Goal: Information Seeking & Learning: Learn about a topic

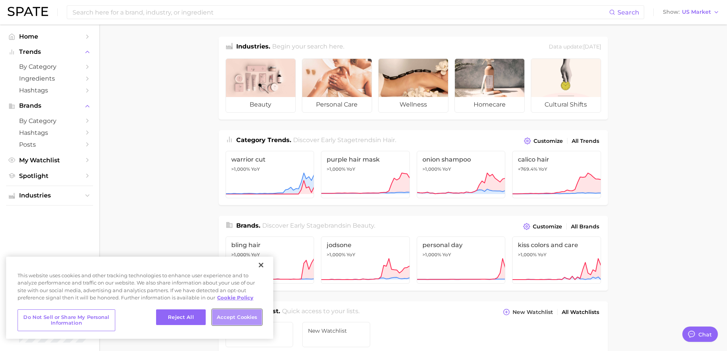
click at [223, 319] on button "Accept Cookies" at bounding box center [237, 317] width 50 height 16
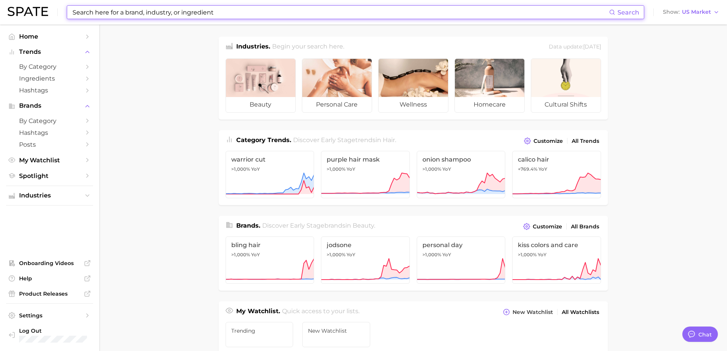
click at [140, 10] on input at bounding box center [340, 12] width 537 height 13
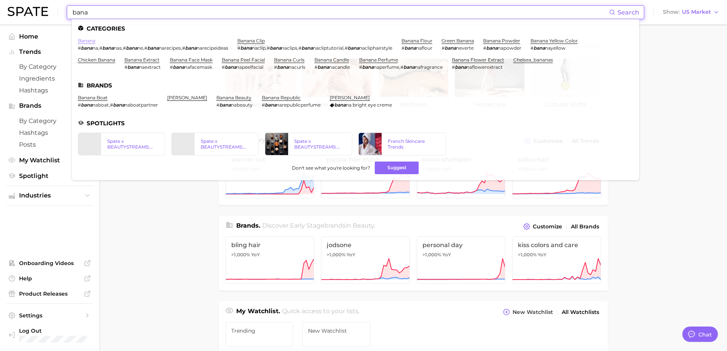
type input "bana"
click at [86, 40] on link "banana" at bounding box center [87, 41] width 18 height 6
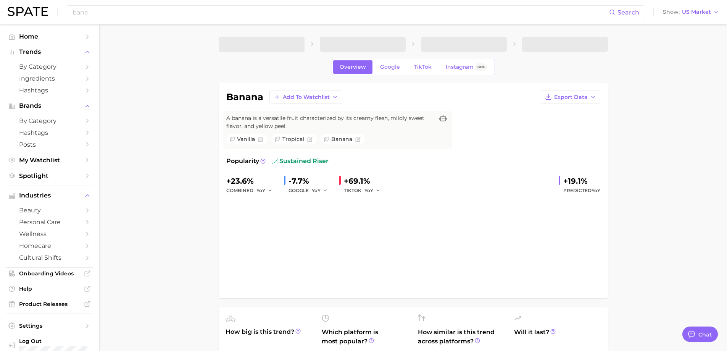
type textarea "x"
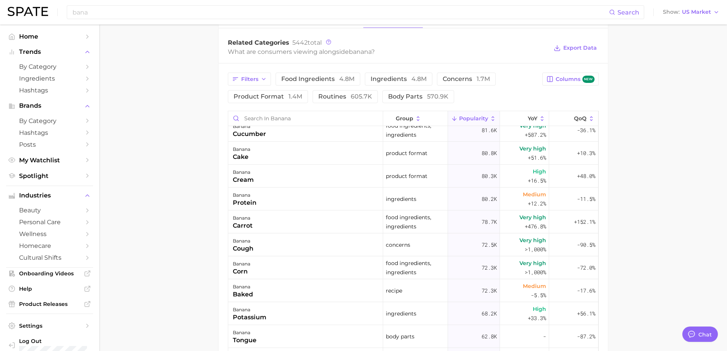
scroll to position [992, 0]
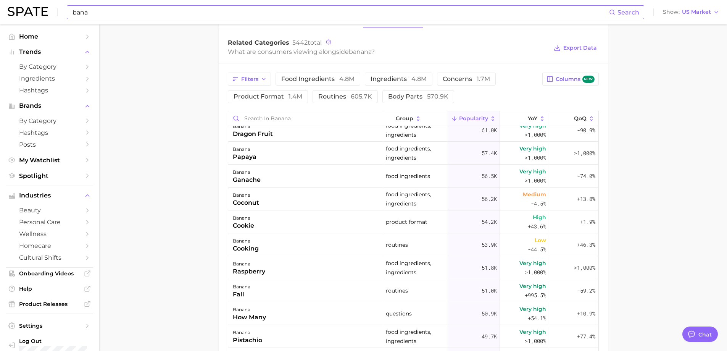
click at [105, 12] on input "bana" at bounding box center [340, 12] width 537 height 13
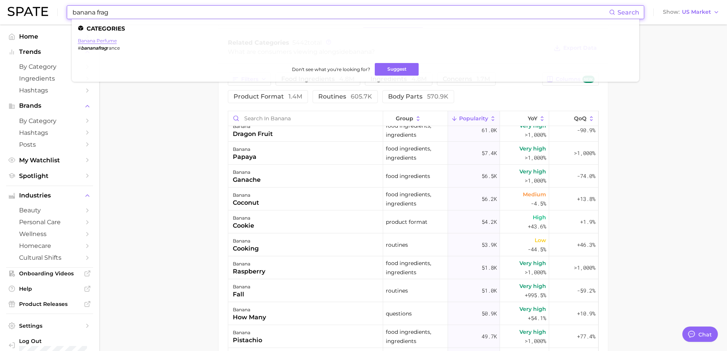
type input "banana frag"
click at [101, 38] on link "banana perfume" at bounding box center [97, 41] width 39 height 6
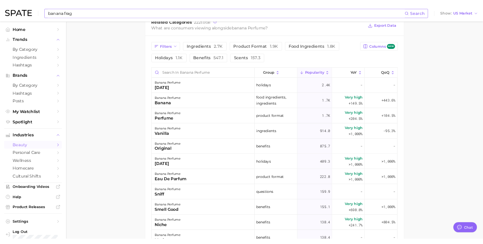
scroll to position [420, 0]
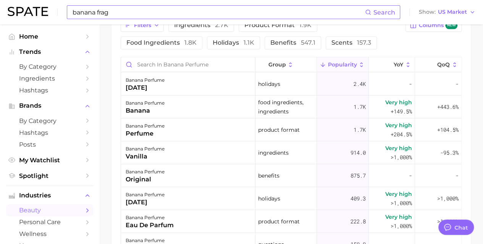
type textarea "x"
